Goal: Task Accomplishment & Management: Manage account settings

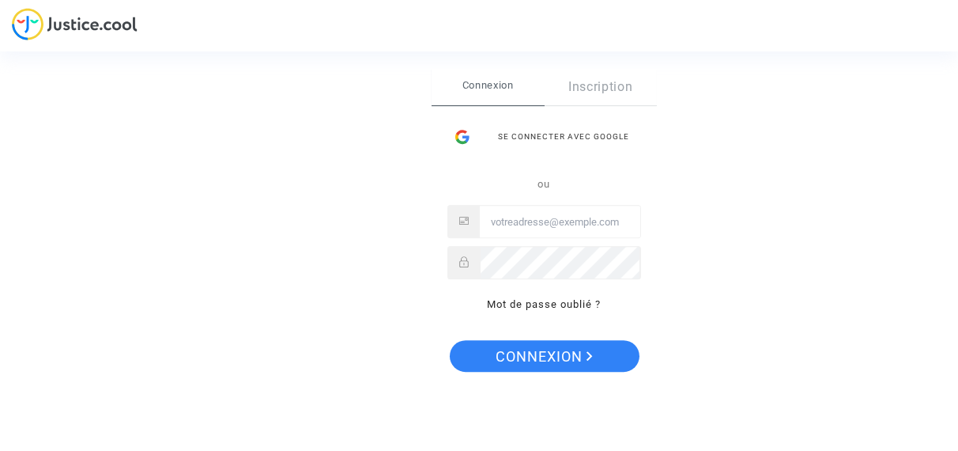
type input "[EMAIL_ADDRESS][DOMAIN_NAME]"
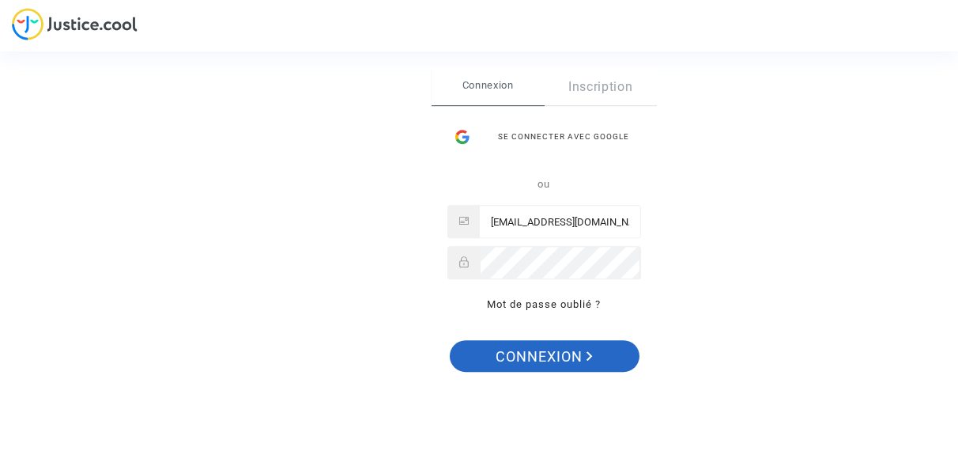
click at [533, 355] on span "Connexion" at bounding box center [544, 356] width 97 height 33
